Goal: Browse casually

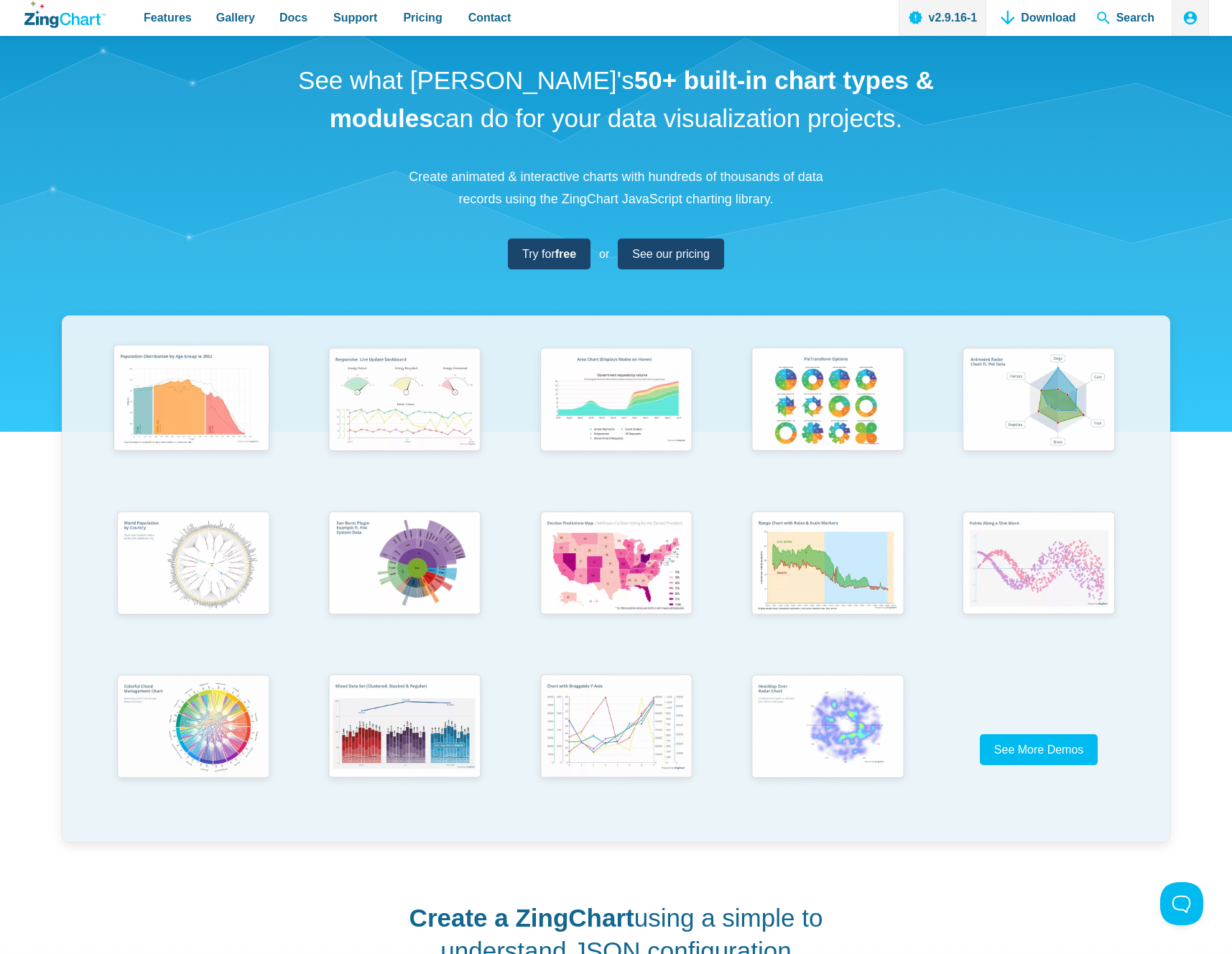
click at [199, 399] on img "App Content" at bounding box center [192, 400] width 175 height 124
click at [380, 383] on img "App Content" at bounding box center [403, 400] width 175 height 124
click at [827, 400] on img "App Content" at bounding box center [826, 400] width 175 height 124
